Goal: Complete application form

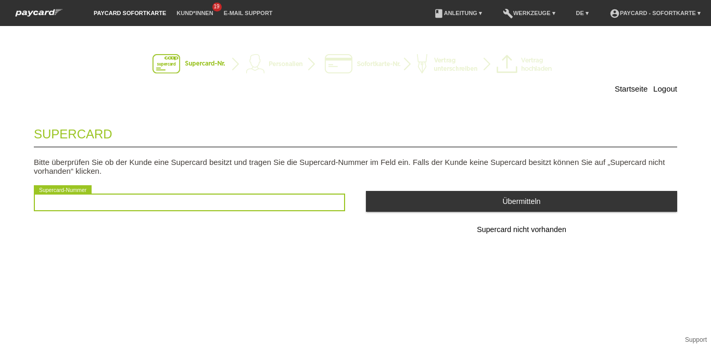
click at [157, 205] on input "text" at bounding box center [189, 203] width 311 height 18
click at [133, 209] on input "text" at bounding box center [189, 203] width 311 height 18
click at [133, 206] on input "text" at bounding box center [189, 203] width 311 height 18
click at [116, 200] on input "text" at bounding box center [189, 203] width 311 height 18
click at [91, 201] on input "text" at bounding box center [189, 203] width 311 height 18
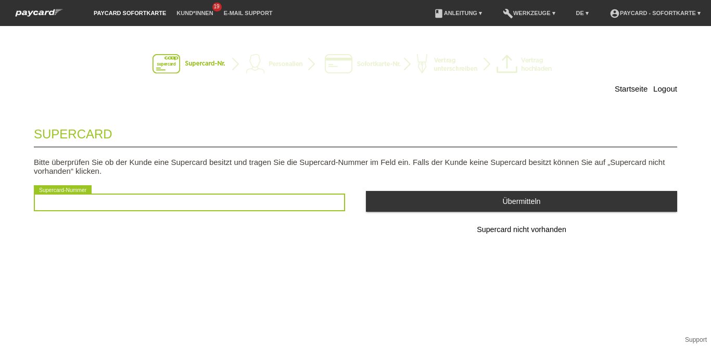
click at [75, 199] on input "text" at bounding box center [189, 203] width 311 height 18
click at [239, 204] on input "text" at bounding box center [189, 203] width 311 height 18
click at [100, 206] on input "text" at bounding box center [189, 203] width 311 height 18
click at [140, 203] on input "text" at bounding box center [189, 203] width 311 height 18
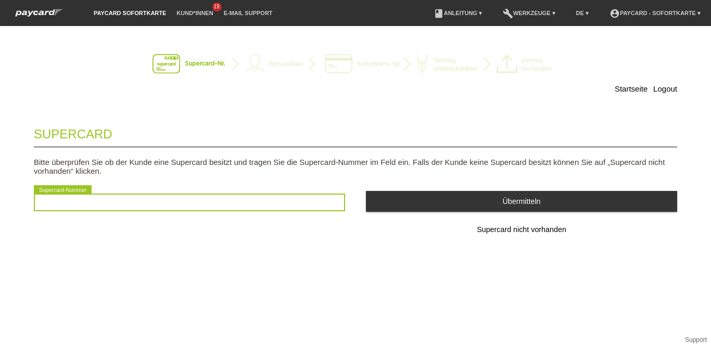
click at [140, 203] on input "text" at bounding box center [189, 203] width 311 height 18
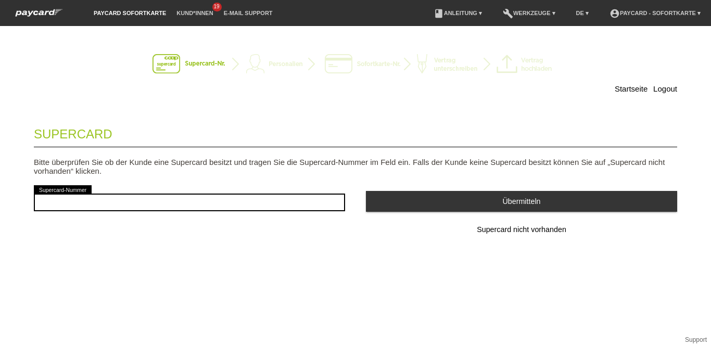
drag, startPoint x: 487, startPoint y: 250, endPoint x: 483, endPoint y: 242, distance: 9.6
click at [487, 250] on div "Supercard Bitte überprüfen Sie ob der Kunde eine Supercard besitzt und tragen S…" at bounding box center [355, 194] width 643 height 155
click at [550, 226] on span "Supercard nicht vorhanden" at bounding box center [522, 229] width 90 height 8
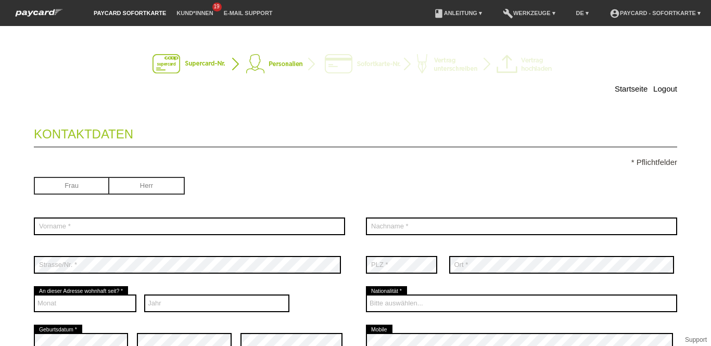
click at [83, 181] on input "radio" at bounding box center [71, 185] width 75 height 16
radio input "true"
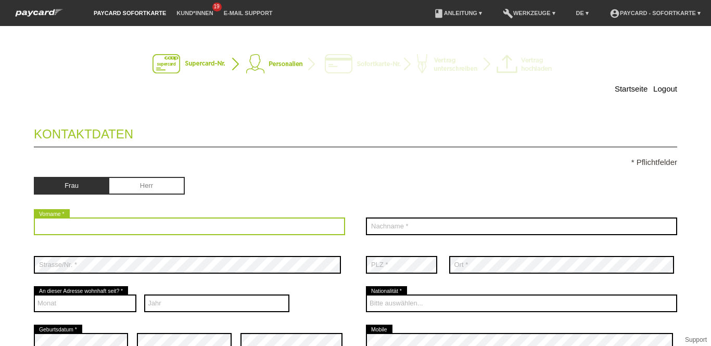
click at [91, 221] on input "text" at bounding box center [189, 227] width 311 height 18
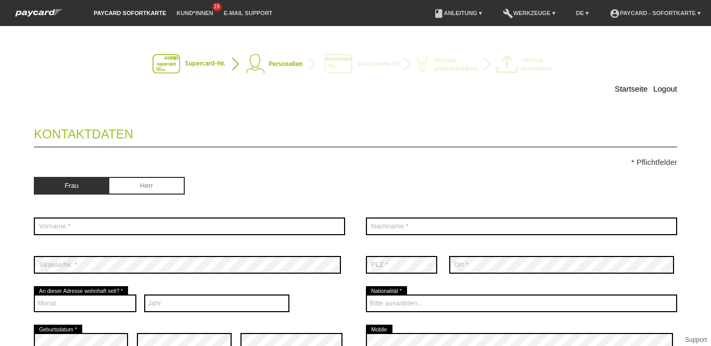
click at [305, 185] on div "Frau Herr" at bounding box center [189, 187] width 311 height 20
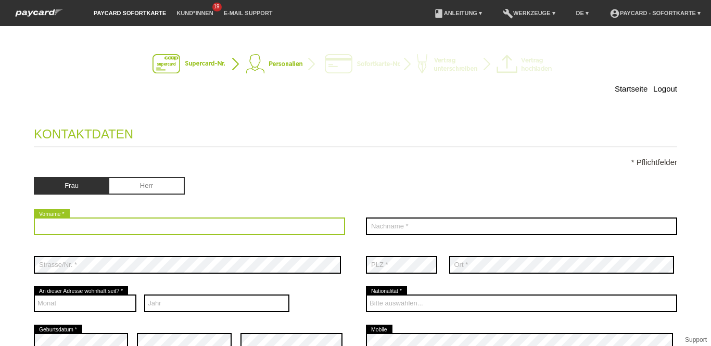
click at [130, 229] on input "text" at bounding box center [189, 227] width 311 height 18
type input "i"
type input "Ivana"
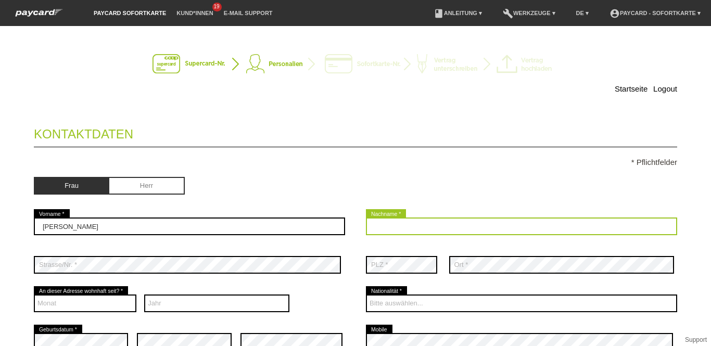
click at [386, 224] on input "text" at bounding box center [521, 227] width 311 height 18
type input "Abouhanan"
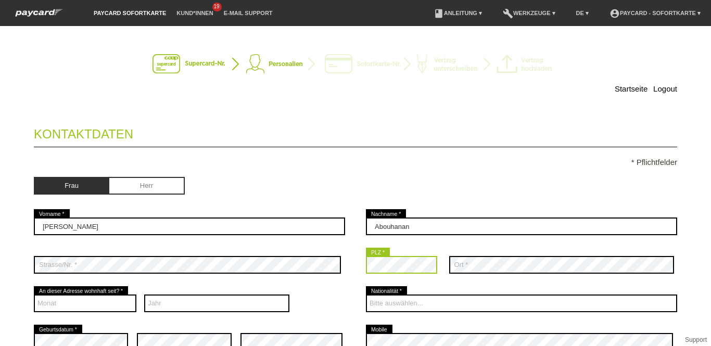
scroll to position [98, 0]
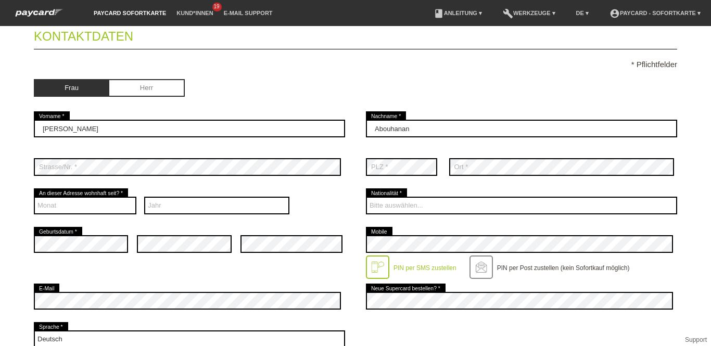
click at [241, 110] on div "Ivana error Vorname *" at bounding box center [189, 128] width 311 height 39
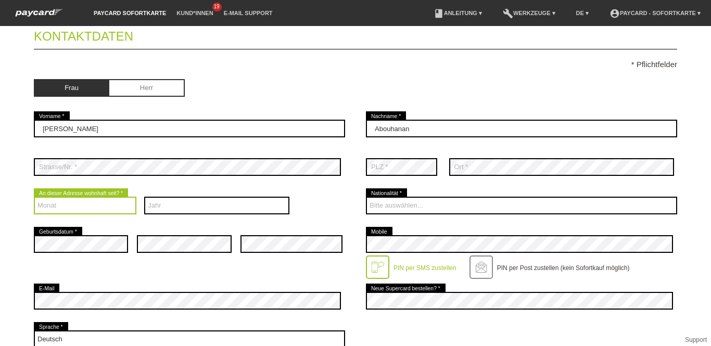
click at [54, 205] on select "Monat 01 02 03 04 05 06 07 08 09 10 11 12" at bounding box center [85, 206] width 103 height 18
select select "01"
click at [34, 197] on select "Monat 01 02 03 04 05 06 07 08 09 10 11 12" at bounding box center [85, 206] width 103 height 18
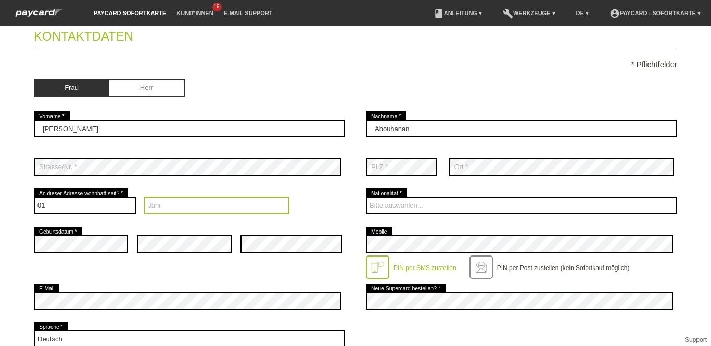
click at [190, 203] on select "Jahr 2025 2024 2023 2022 2021 2020 2019 2018 2017 2016" at bounding box center [216, 206] width 145 height 18
select select "2020"
click at [144, 197] on select "Jahr 2025 2024 2023 2022 2021 2020 2019 2018 2017 2016" at bounding box center [216, 206] width 145 height 18
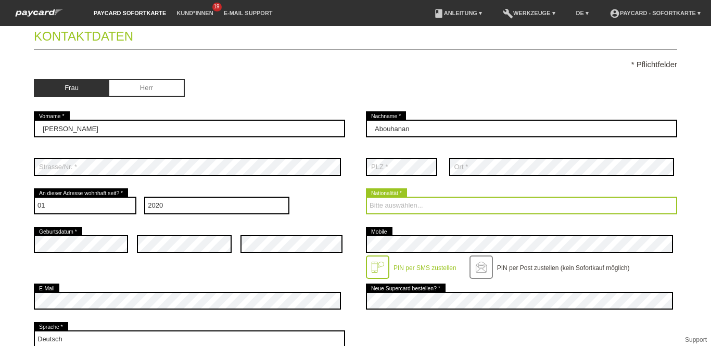
click at [385, 200] on select "Bitte auswählen... Schweiz Deutschland Liechtenstein Österreich ------------ Af…" at bounding box center [521, 206] width 311 height 18
click at [390, 204] on select "Bitte auswählen... Schweiz Deutschland Liechtenstein Österreich ------------ Af…" at bounding box center [521, 206] width 311 height 18
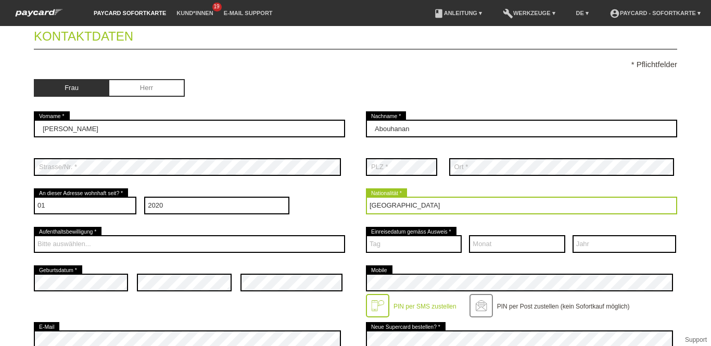
click at [390, 204] on select "Bitte auswählen... Schweiz Deutschland Liechtenstein Österreich ------------ Af…" at bounding box center [521, 206] width 311 height 18
click at [423, 206] on select "Bitte auswählen... Schweiz Deutschland Liechtenstein Österreich ------------ Af…" at bounding box center [521, 206] width 311 height 18
drag, startPoint x: 423, startPoint y: 206, endPoint x: 418, endPoint y: 206, distance: 5.2
click at [418, 206] on select "Bitte auswählen... Schweiz Deutschland Liechtenstein Österreich ------------ Af…" at bounding box center [521, 206] width 311 height 18
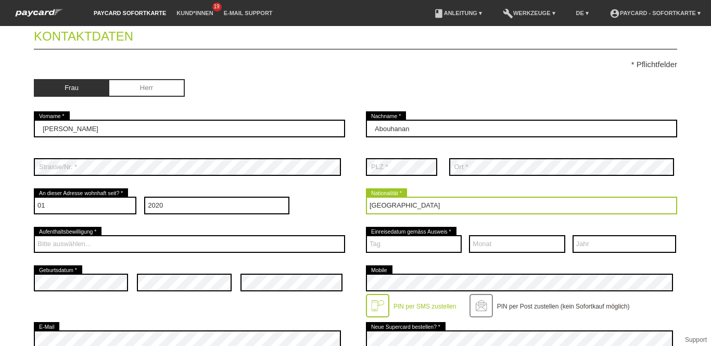
click at [388, 204] on select "Bitte auswählen... Schweiz Deutschland Liechtenstein Österreich ------------ Af…" at bounding box center [521, 206] width 311 height 18
click at [376, 207] on select "Bitte auswählen... Schweiz Deutschland Liechtenstein Österreich ------------ Af…" at bounding box center [521, 206] width 311 height 18
click at [383, 201] on select "Bitte auswählen... Schweiz Deutschland Liechtenstein Österreich ------------ Af…" at bounding box center [521, 206] width 311 height 18
select select "HR"
click at [366, 197] on select "Bitte auswählen... Schweiz Deutschland Liechtenstein Österreich ------------ Af…" at bounding box center [521, 206] width 311 height 18
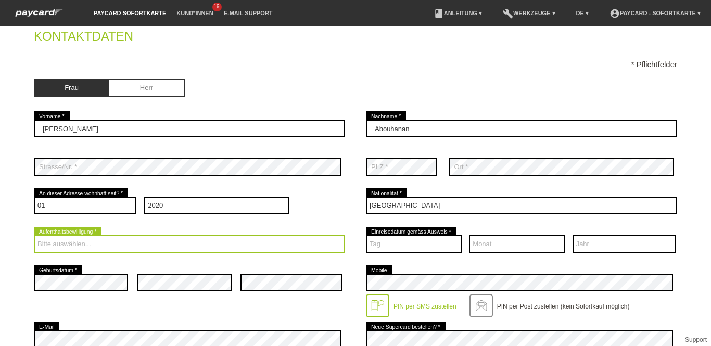
click at [86, 245] on select "Bitte auswählen... C B B - Flüchtlingsstatus Andere" at bounding box center [189, 244] width 311 height 18
select select "C"
click at [34, 235] on select "Bitte auswählen... C B B - Flüchtlingsstatus Andere" at bounding box center [189, 244] width 311 height 18
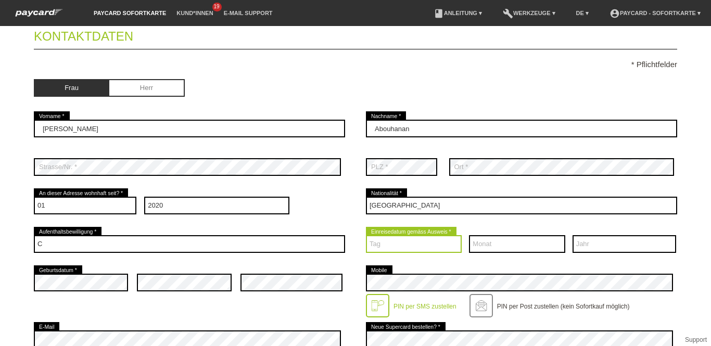
click at [376, 245] on select "Tag 01 02 03 04 05 06 07 08 09 10 11 12 13 14 15 16 17" at bounding box center [414, 244] width 96 height 18
select select "17"
click at [366, 235] on select "Tag 01 02 03 04 05 06 07 08 09 10 11 12 13 14 15 16 17" at bounding box center [414, 244] width 96 height 18
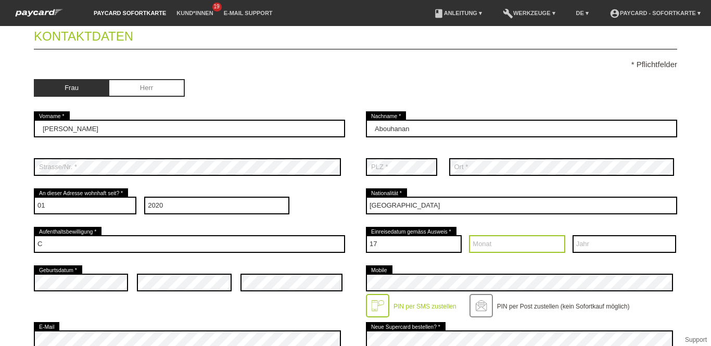
click at [476, 243] on select "Monat 01 02 03 04 05 06 07 08 09 10 11 12" at bounding box center [517, 244] width 96 height 18
select select "03"
click at [469, 235] on select "Monat 01 02 03 04 05 06 07 08 09 10 11 12" at bounding box center [517, 244] width 96 height 18
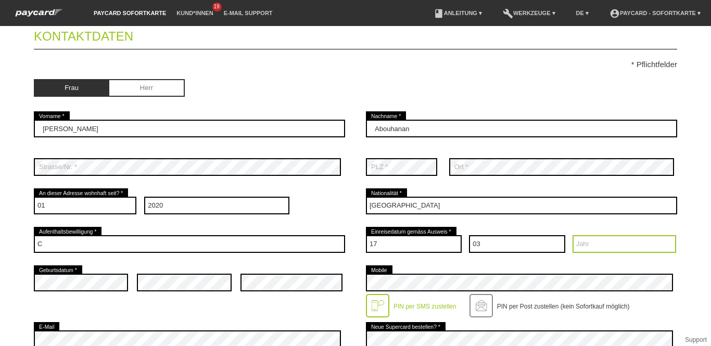
click at [579, 240] on select "Jahr 2025 2024 2023 2022 2021 2020 2019 2018 2017 2016" at bounding box center [625, 244] width 104 height 18
select select "1994"
click at [573, 235] on select "Jahr 2025 2024 2023 2022 2021 2020 2019 2018 2017 2016" at bounding box center [625, 244] width 104 height 18
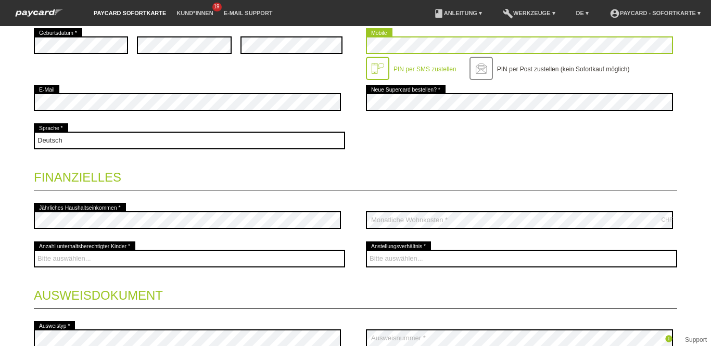
scroll to position [383, 0]
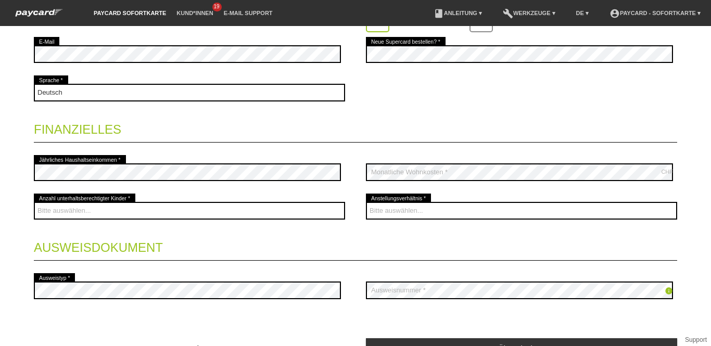
click at [2, 185] on div "Startseite Logout Kontaktdaten * Pflichtfelder Frau Herr Ivana error 01 C" at bounding box center [355, 22] width 711 height 738
